Goal: Task Accomplishment & Management: Manage account settings

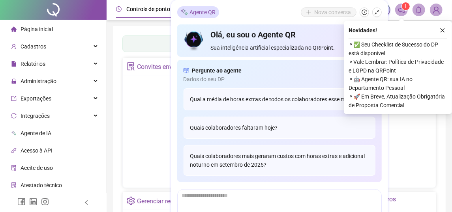
click at [147, 95] on div "Não há dados Não há dados" at bounding box center [199, 126] width 145 height 90
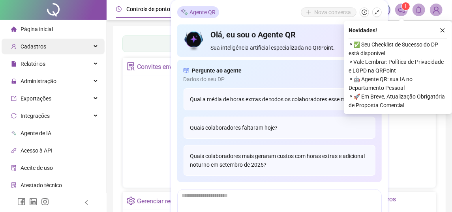
click at [41, 41] on span "Cadastros" at bounding box center [28, 47] width 35 height 16
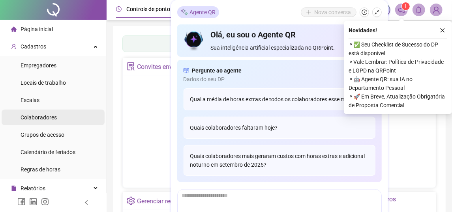
click at [49, 118] on span "Colaboradores" at bounding box center [39, 117] width 36 height 6
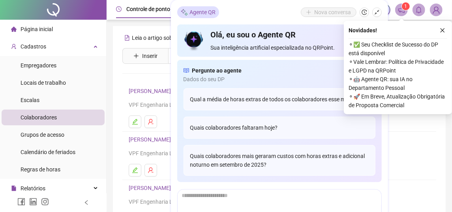
click at [443, 32] on icon "close" at bounding box center [442, 31] width 6 height 6
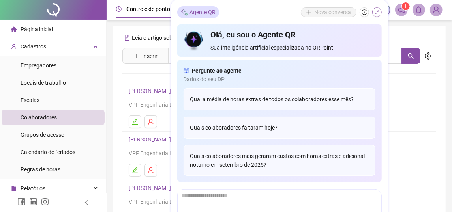
click at [376, 11] on icon "shrink" at bounding box center [377, 12] width 6 height 6
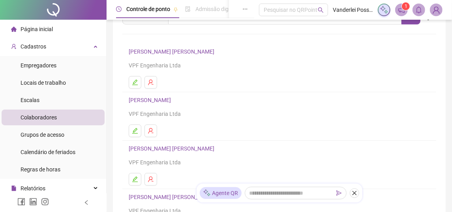
scroll to position [158, 0]
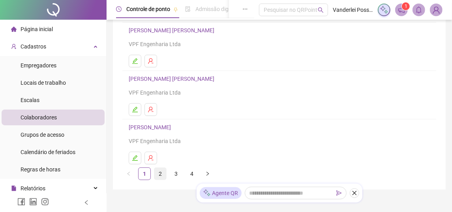
click at [159, 173] on link "2" at bounding box center [160, 174] width 12 height 12
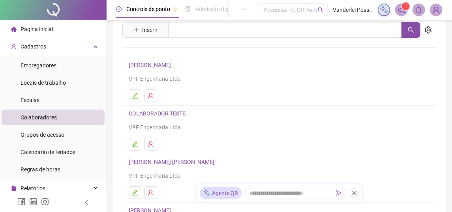
scroll to position [0, 0]
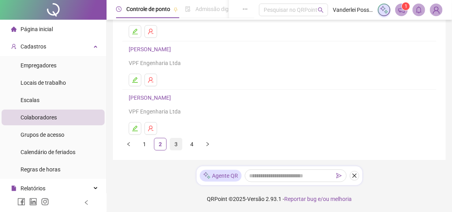
click at [180, 138] on link "3" at bounding box center [176, 144] width 12 height 12
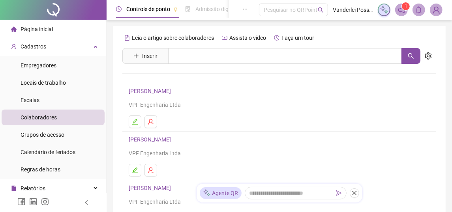
scroll to position [118, 0]
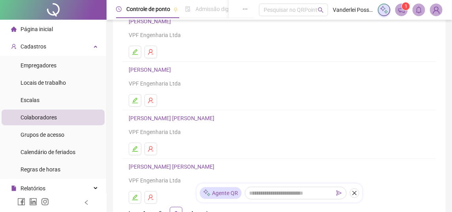
drag, startPoint x: 196, startPoint y: 133, endPoint x: 226, endPoint y: 133, distance: 29.6
click at [226, 133] on div "VPF Engenharia Ltda" at bounding box center [279, 132] width 301 height 9
click at [239, 81] on div "VPF Engenharia Ltda" at bounding box center [279, 83] width 301 height 9
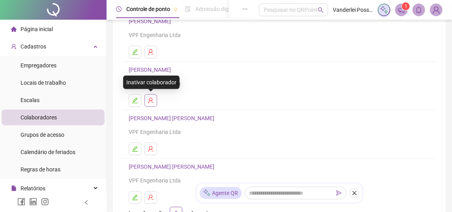
click at [155, 99] on button "button" at bounding box center [150, 100] width 13 height 13
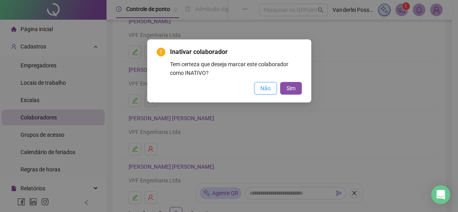
click at [256, 89] on button "Não" at bounding box center [265, 88] width 23 height 13
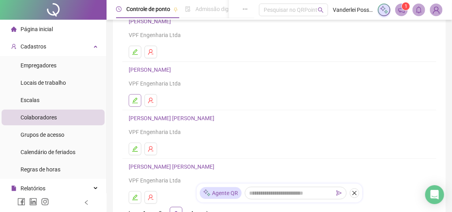
click at [132, 101] on icon "edit" at bounding box center [135, 100] width 6 height 6
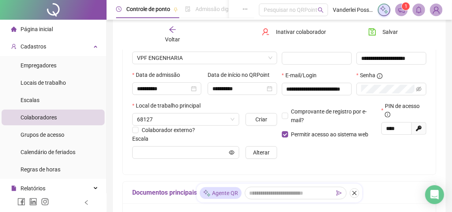
type input "**********"
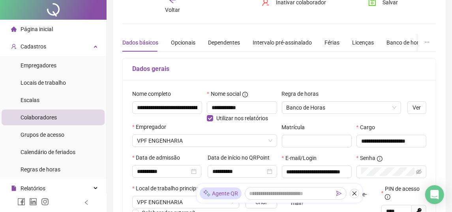
scroll to position [0, 0]
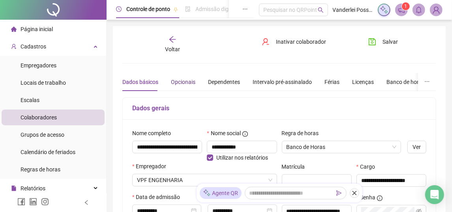
click at [186, 82] on div "Opcionais" at bounding box center [183, 82] width 24 height 9
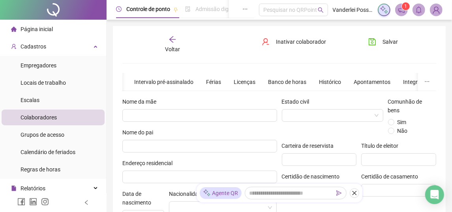
click at [198, 84] on div "Dados básicos Opcionais Dependentes Intervalo pré-assinalado Férias Licenças Ba…" at bounding box center [239, 82] width 471 height 18
click at [212, 80] on div "Férias" at bounding box center [213, 82] width 15 height 9
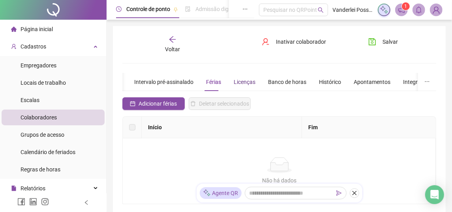
click at [236, 85] on div "Licenças" at bounding box center [245, 82] width 22 height 9
click at [273, 83] on div "Banco de horas" at bounding box center [287, 82] width 38 height 9
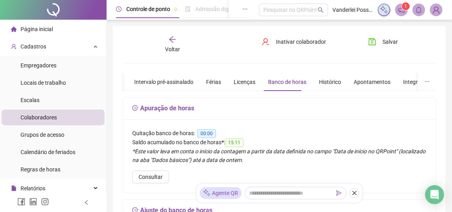
click at [336, 82] on div "Dados básicos Opcionais Dependentes Intervalo pré-assinalado Férias Licenças Ba…" at bounding box center [239, 82] width 471 height 18
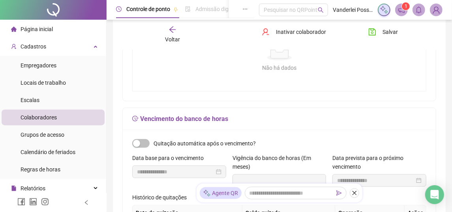
scroll to position [355, 0]
